Goal: Information Seeking & Learning: Learn about a topic

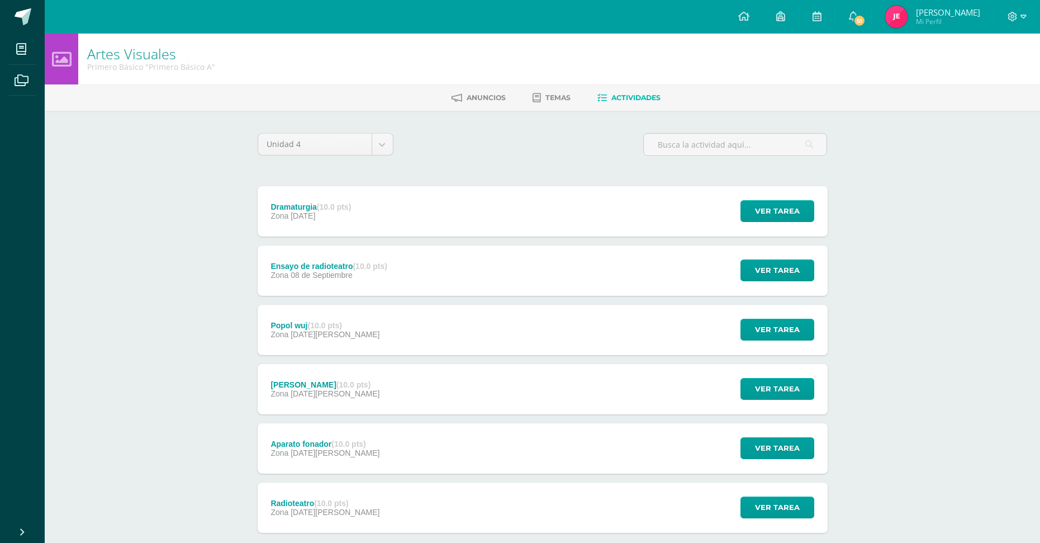
scroll to position [64, 0]
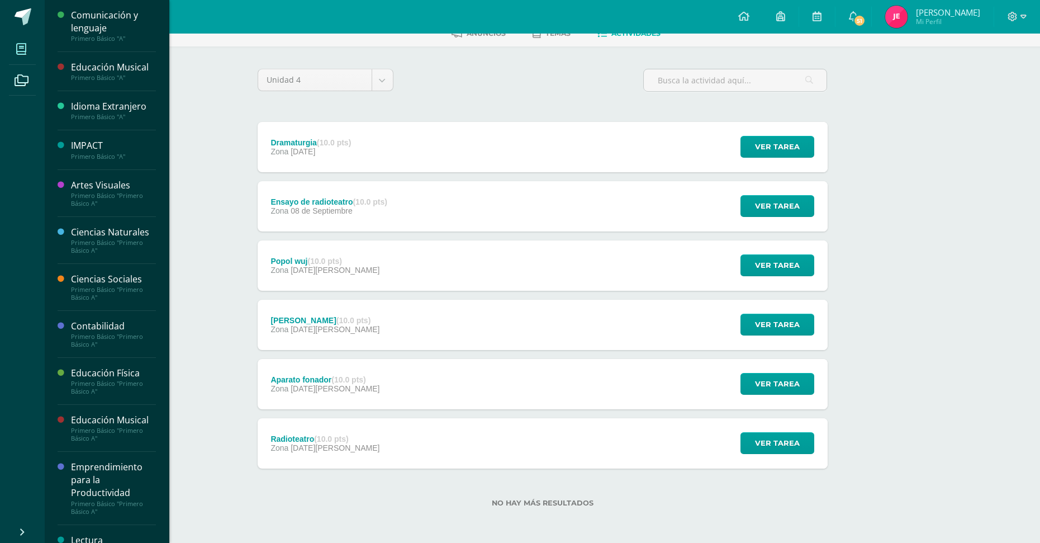
click at [23, 44] on icon at bounding box center [21, 49] width 10 height 11
click at [135, 27] on div "Comunicación y lenguaje" at bounding box center [113, 22] width 85 height 26
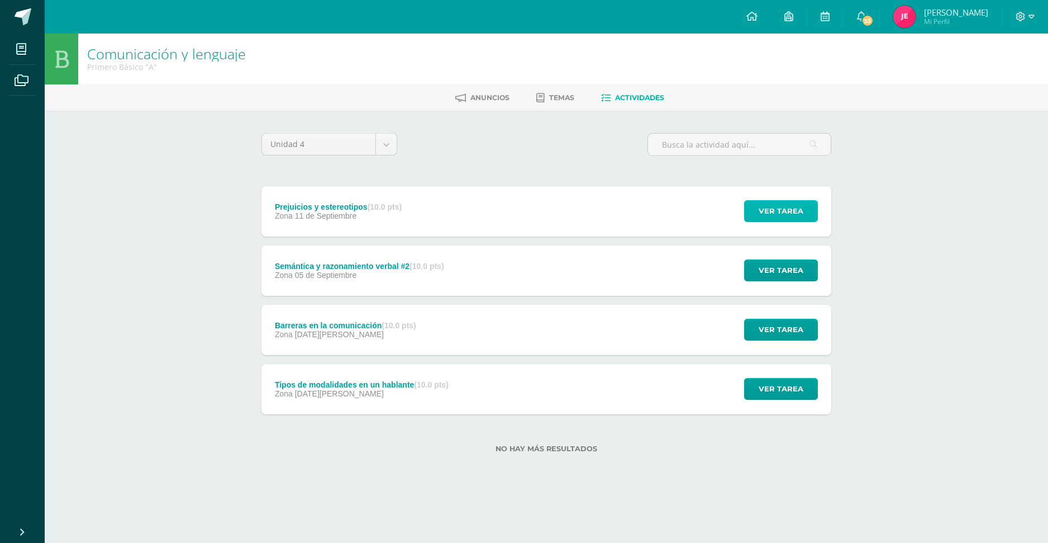
click at [778, 206] on span "Ver tarea" at bounding box center [781, 211] width 45 height 21
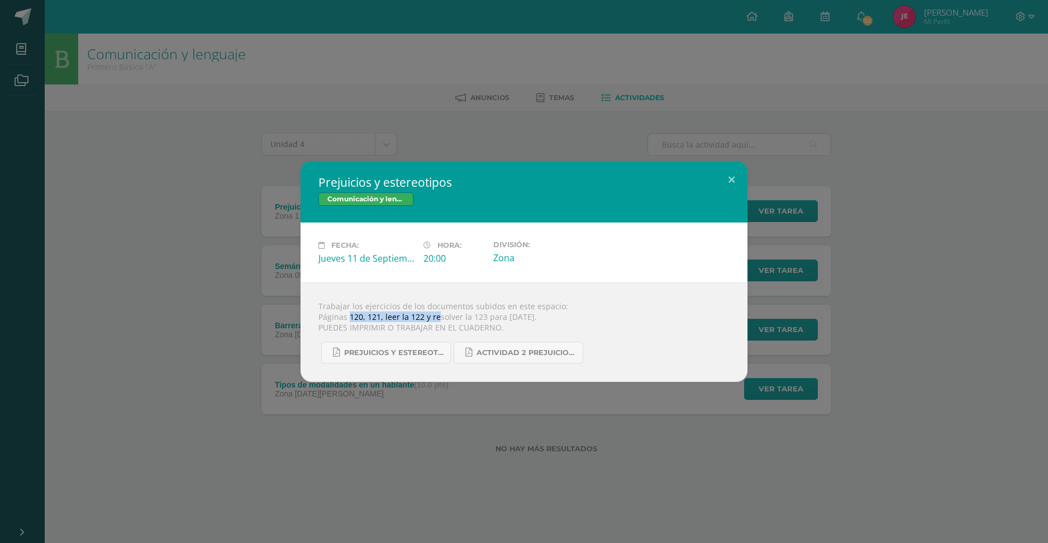
drag, startPoint x: 348, startPoint y: 317, endPoint x: 438, endPoint y: 322, distance: 90.1
click at [438, 322] on div "Trabajar los ejercicios de los documentos subidos en este espacio: Páginas 120,…" at bounding box center [524, 331] width 447 height 99
click at [632, 330] on div "Trabajar los ejercicios de los documentos subidos en este espacio: Páginas 120,…" at bounding box center [524, 331] width 447 height 99
drag, startPoint x: 530, startPoint y: 315, endPoint x: 451, endPoint y: 310, distance: 78.9
click at [451, 310] on div "Trabajar los ejercicios de los documentos subidos en este espacio: Páginas 120,…" at bounding box center [524, 331] width 447 height 99
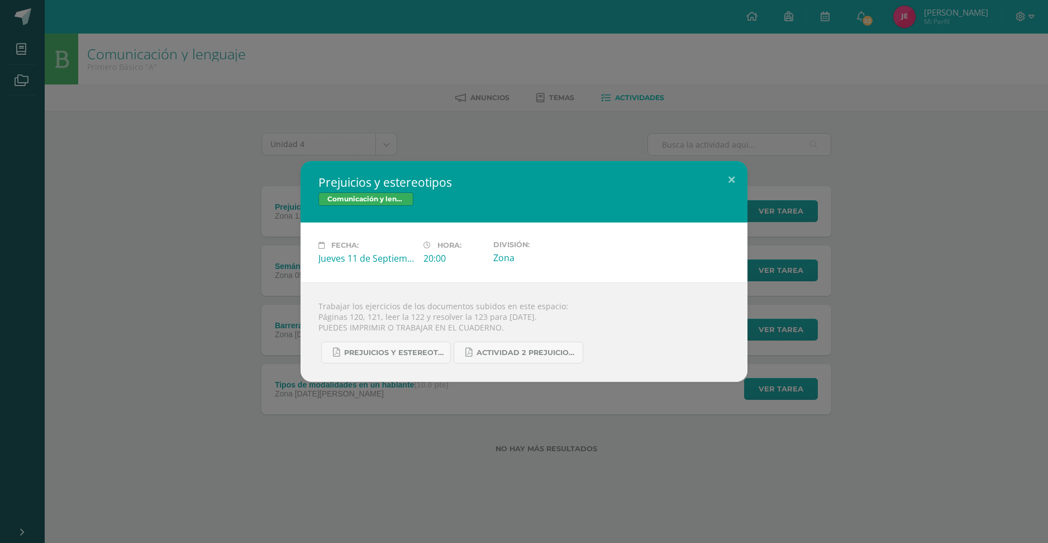
click at [606, 325] on div "Trabajar los ejercicios de los documentos subidos en este espacio: Páginas 120,…" at bounding box center [524, 331] width 447 height 99
click at [738, 174] on button at bounding box center [732, 180] width 32 height 38
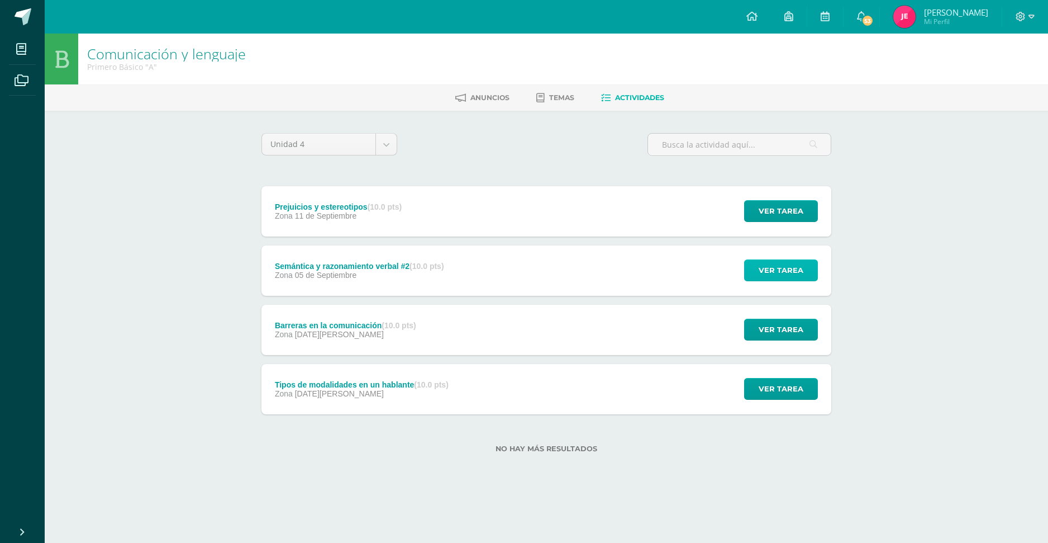
click at [759, 281] on button "Ver tarea" at bounding box center [781, 270] width 74 height 22
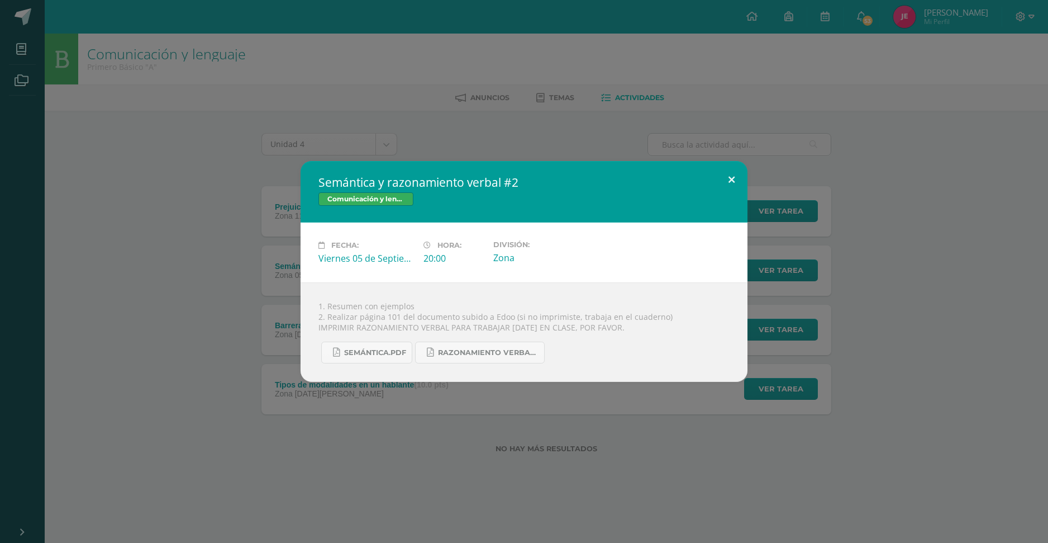
click at [731, 179] on button at bounding box center [732, 180] width 32 height 38
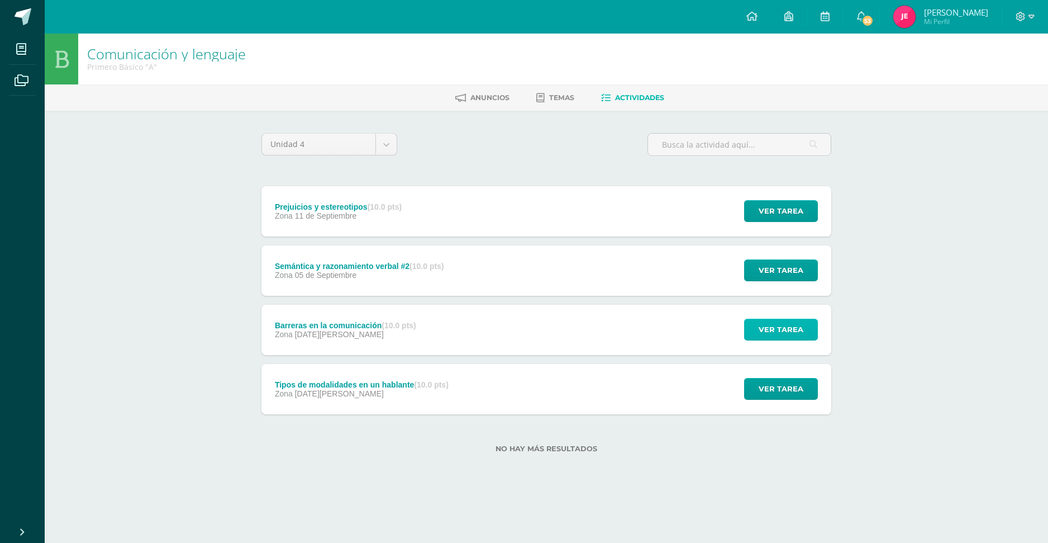
click at [777, 323] on span "Ver tarea" at bounding box center [781, 329] width 45 height 21
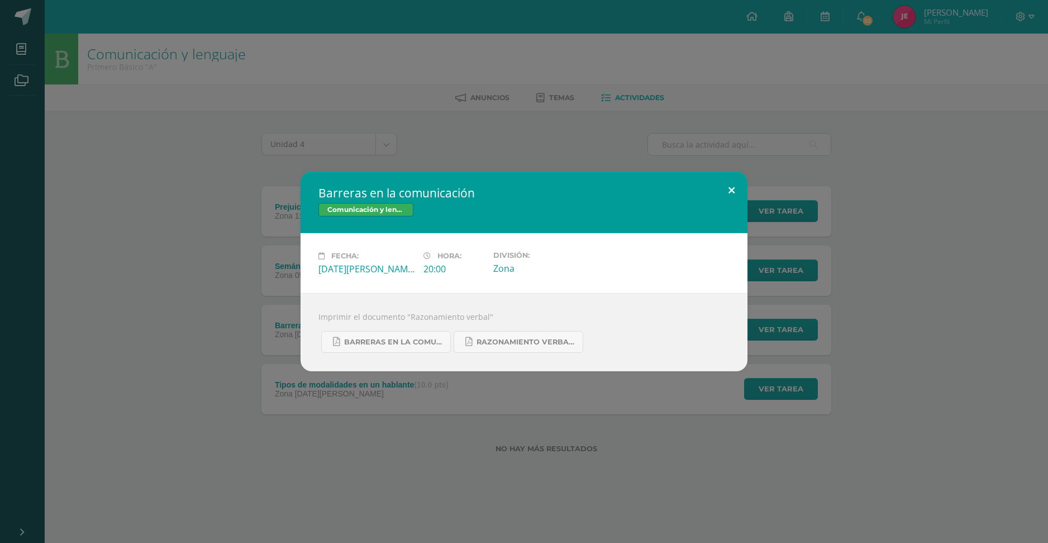
click at [729, 187] on button at bounding box center [732, 191] width 32 height 38
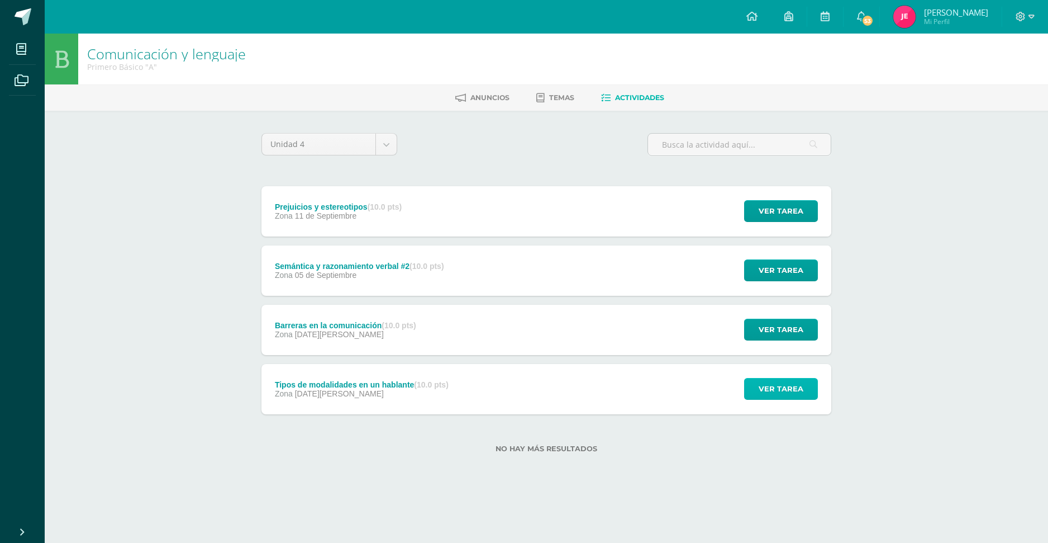
click at [779, 393] on span "Ver tarea" at bounding box center [781, 388] width 45 height 21
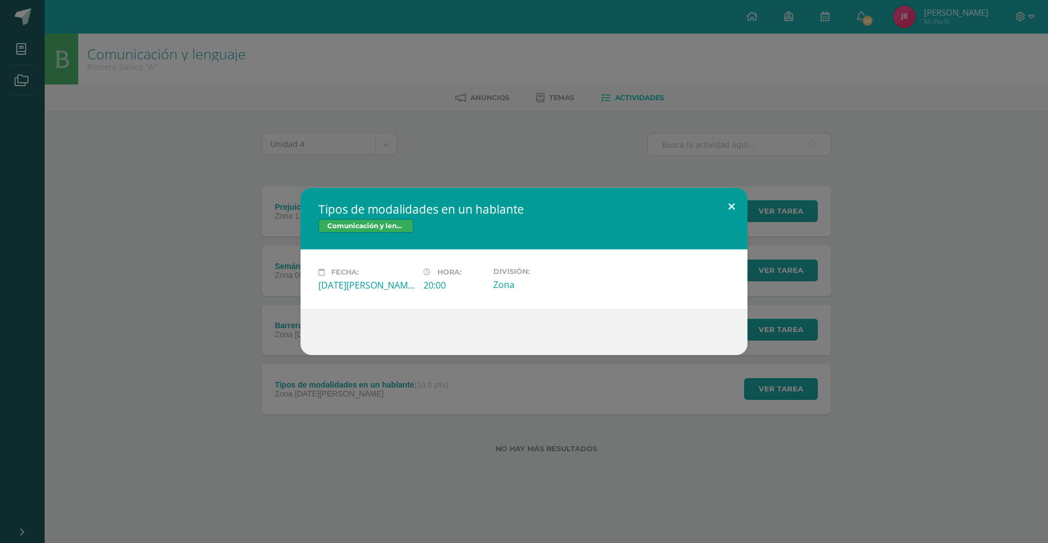
click at [734, 203] on button at bounding box center [732, 207] width 32 height 38
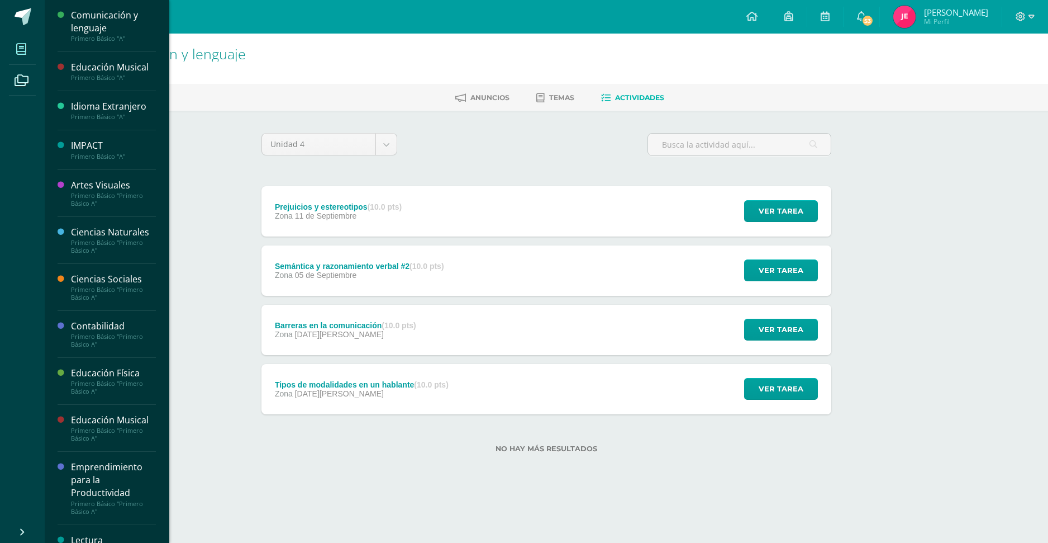
click at [27, 55] on span at bounding box center [21, 48] width 25 height 25
click at [112, 68] on div "Educación Musical" at bounding box center [113, 67] width 85 height 13
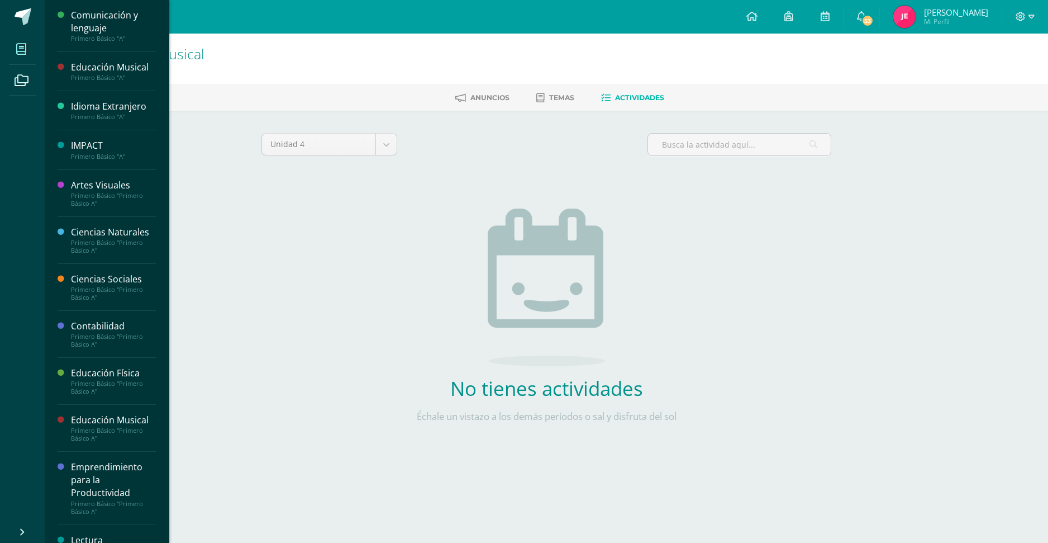
click at [29, 45] on span at bounding box center [21, 48] width 25 height 25
click at [103, 110] on div "Idioma Extranjero" at bounding box center [113, 106] width 85 height 13
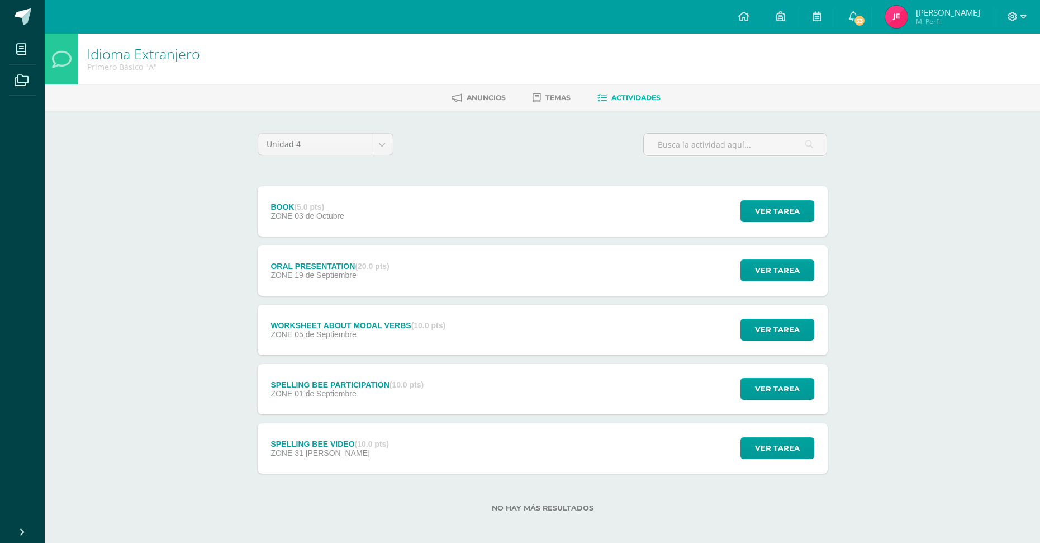
click at [778, 283] on div "Ver tarea" at bounding box center [776, 270] width 104 height 50
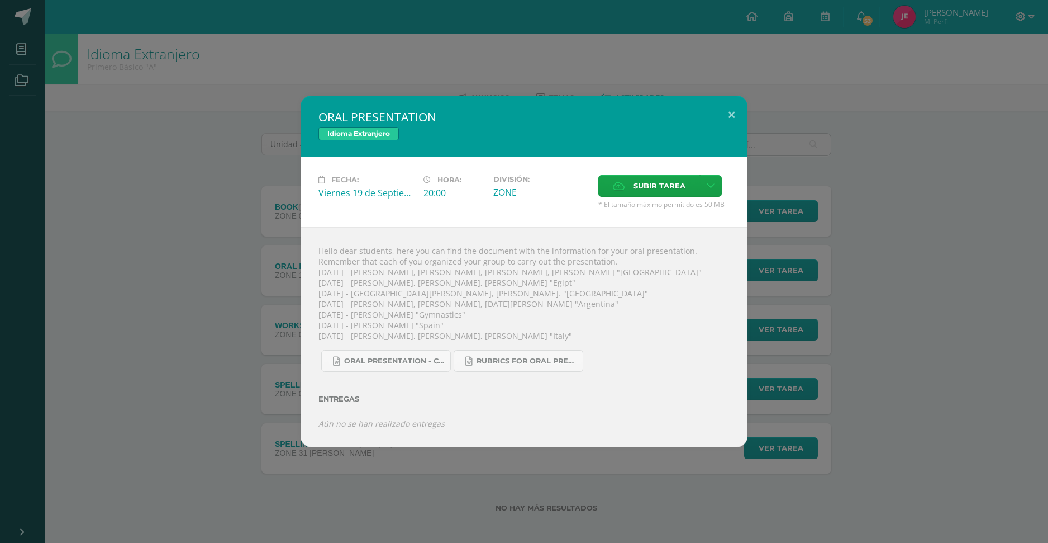
drag, startPoint x: 398, startPoint y: 267, endPoint x: 655, endPoint y: 270, distance: 257.0
click at [655, 270] on div "Hello dear students, here you can find the document with the information for yo…" at bounding box center [524, 337] width 447 height 220
click at [662, 293] on div "Hello dear students, here you can find the document with the information for yo…" at bounding box center [524, 337] width 447 height 220
click at [730, 118] on button at bounding box center [732, 115] width 32 height 38
